Goal: Information Seeking & Learning: Learn about a topic

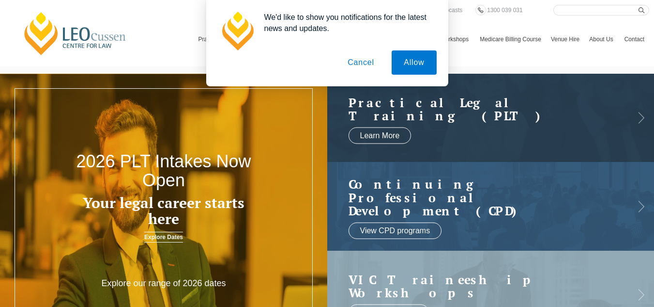
click at [362, 62] on button "Cancel" at bounding box center [361, 62] width 51 height 24
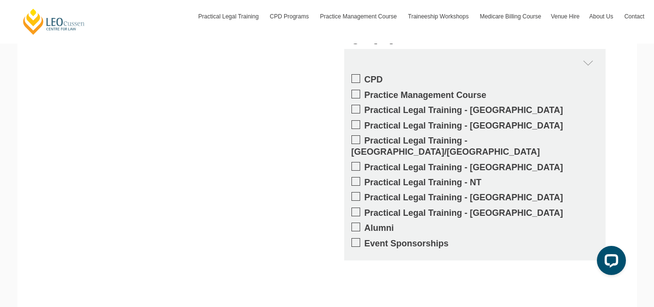
scroll to position [1614, 0]
